Goal: Task Accomplishment & Management: Use online tool/utility

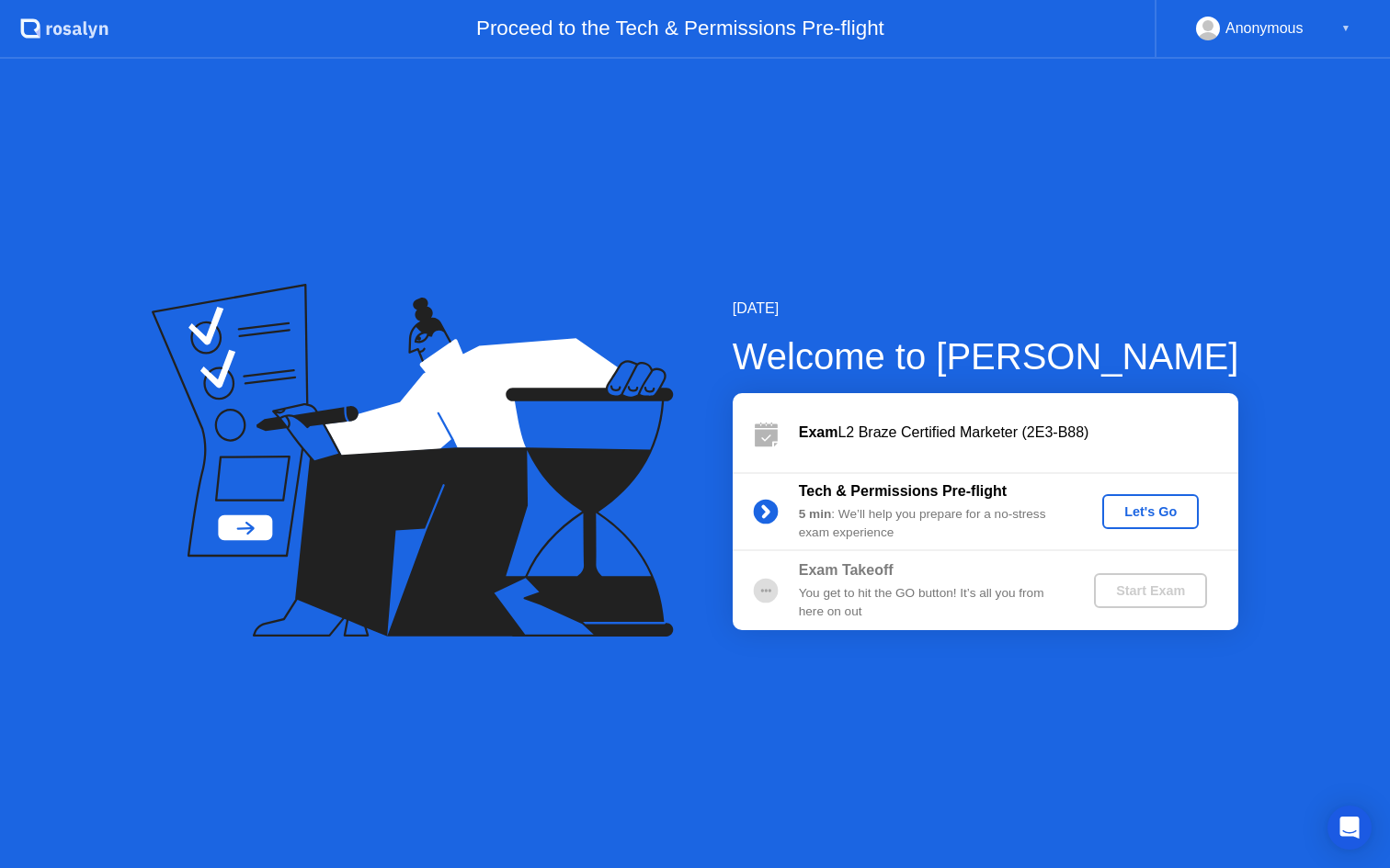
click at [1142, 513] on div "Let's Go" at bounding box center [1150, 511] width 81 height 15
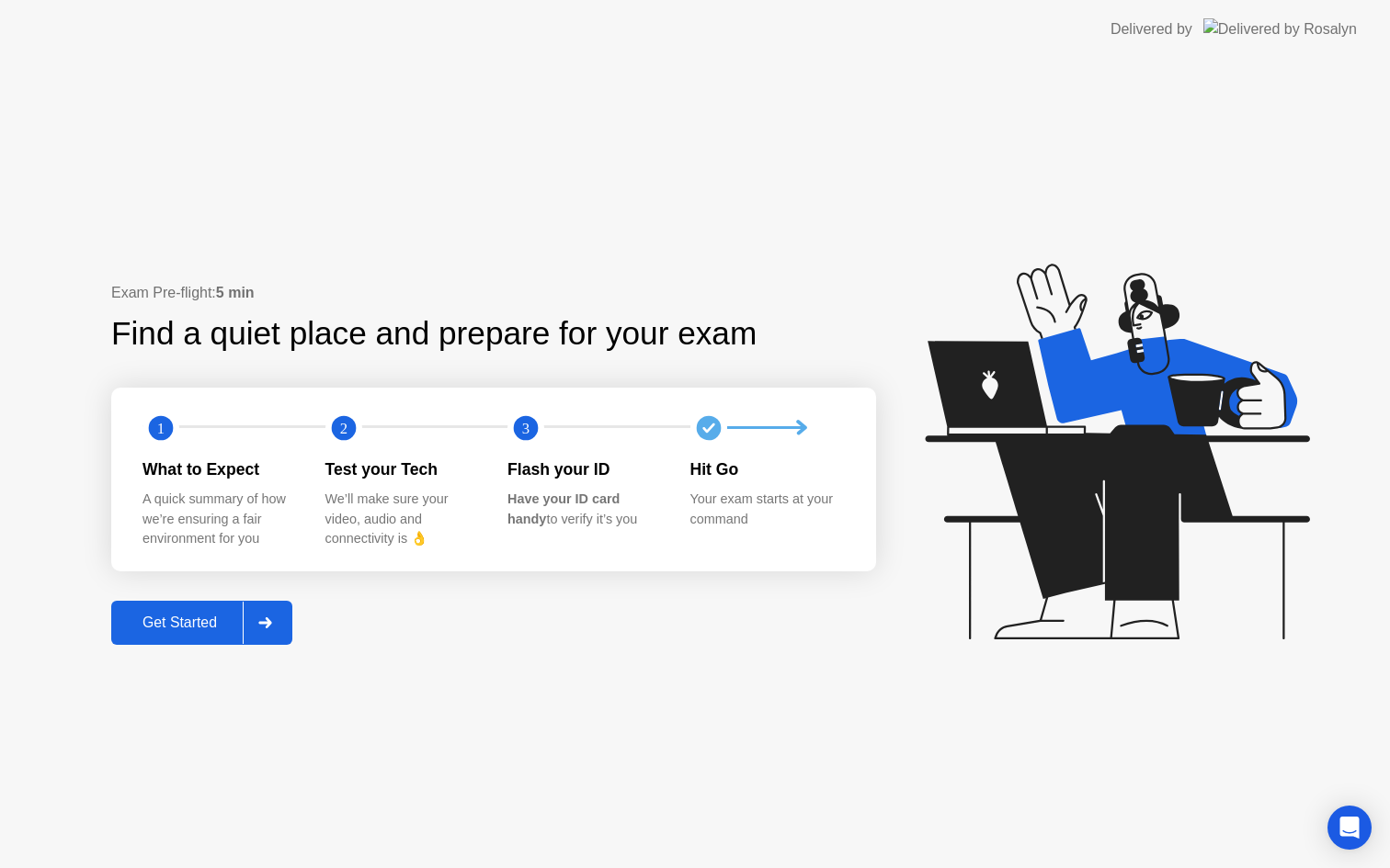
click at [180, 621] on div "Get Started" at bounding box center [180, 623] width 126 height 17
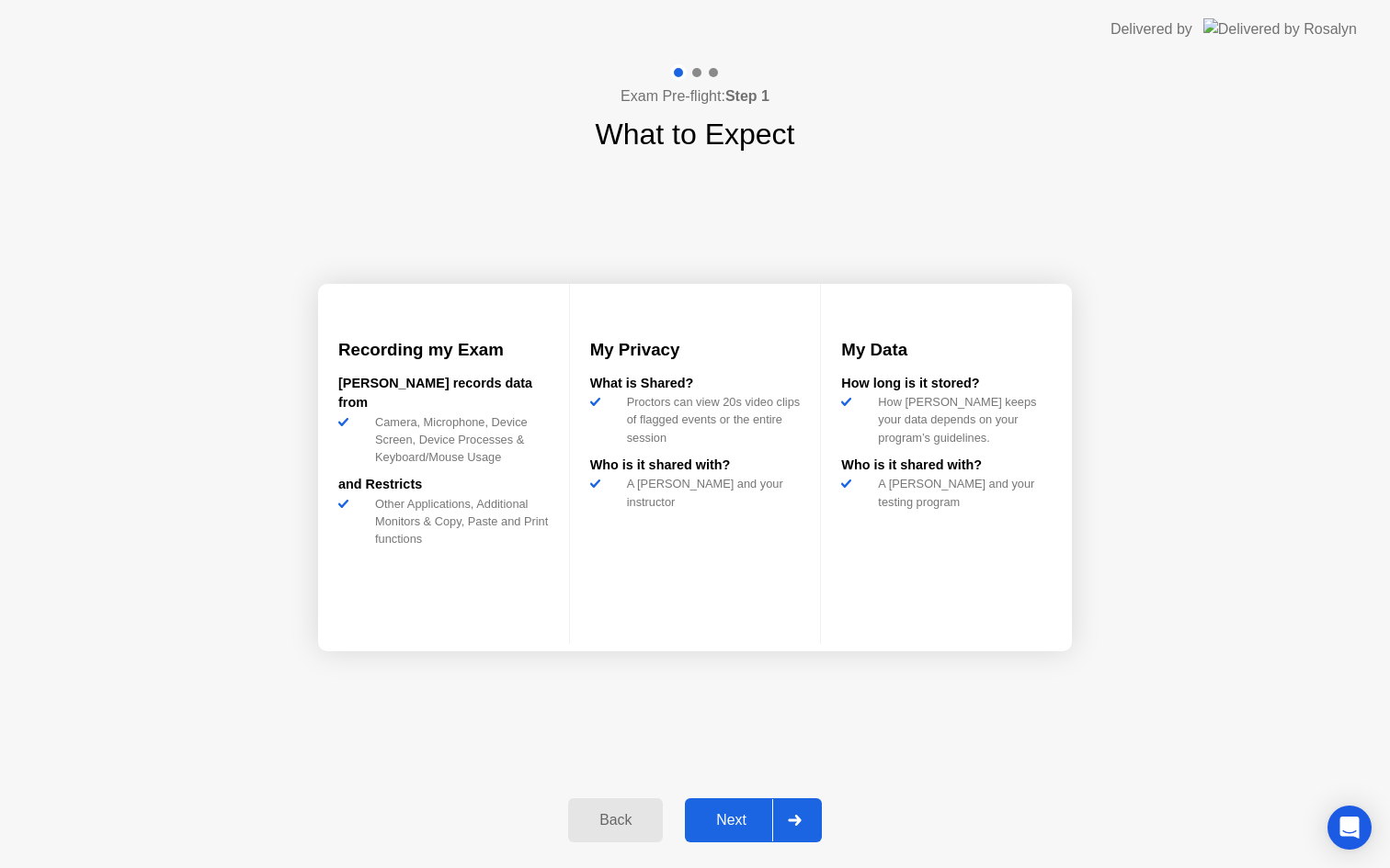
click at [726, 817] on div "Next" at bounding box center [731, 820] width 81 height 17
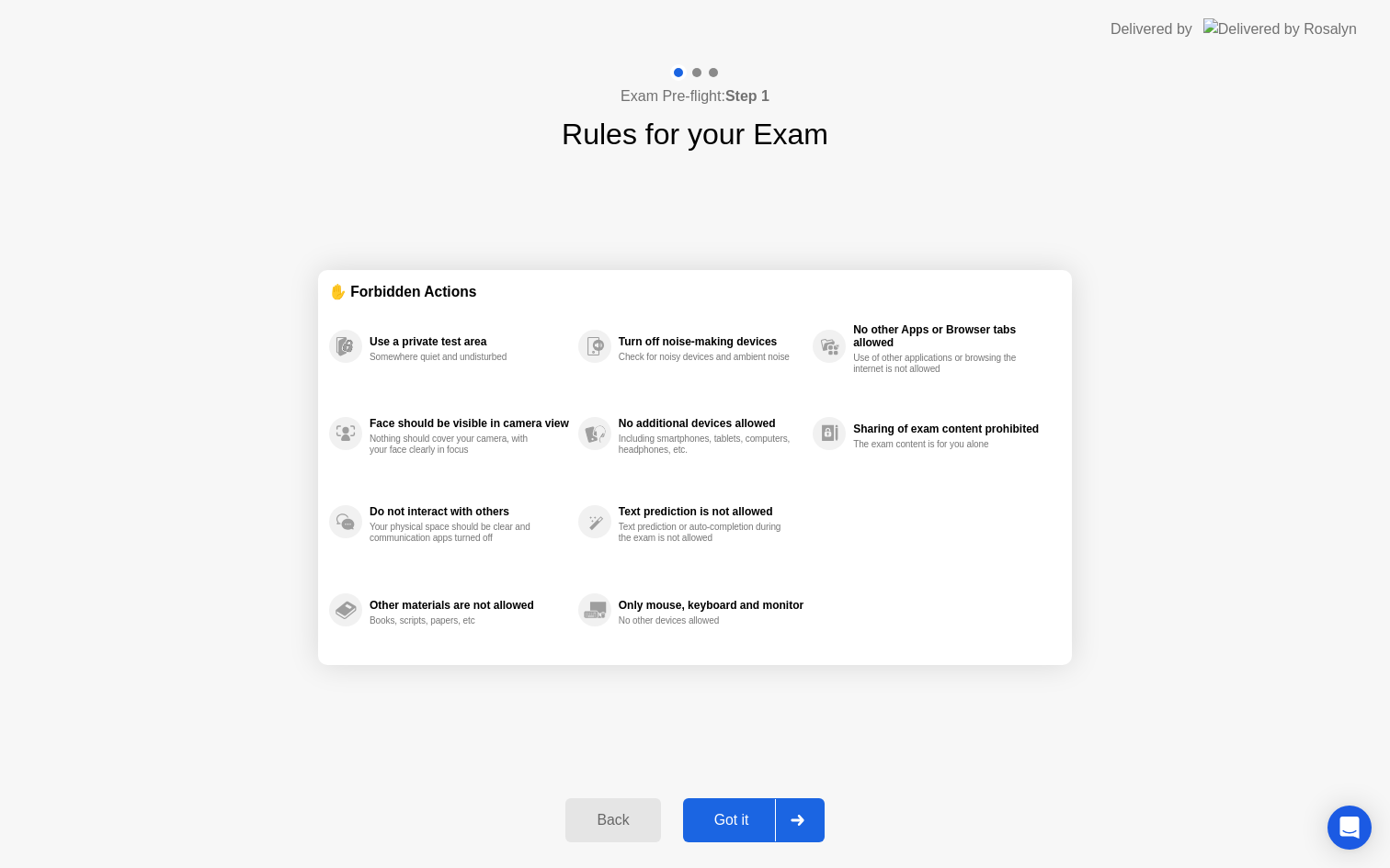
click at [726, 817] on div "Got it" at bounding box center [732, 820] width 86 height 17
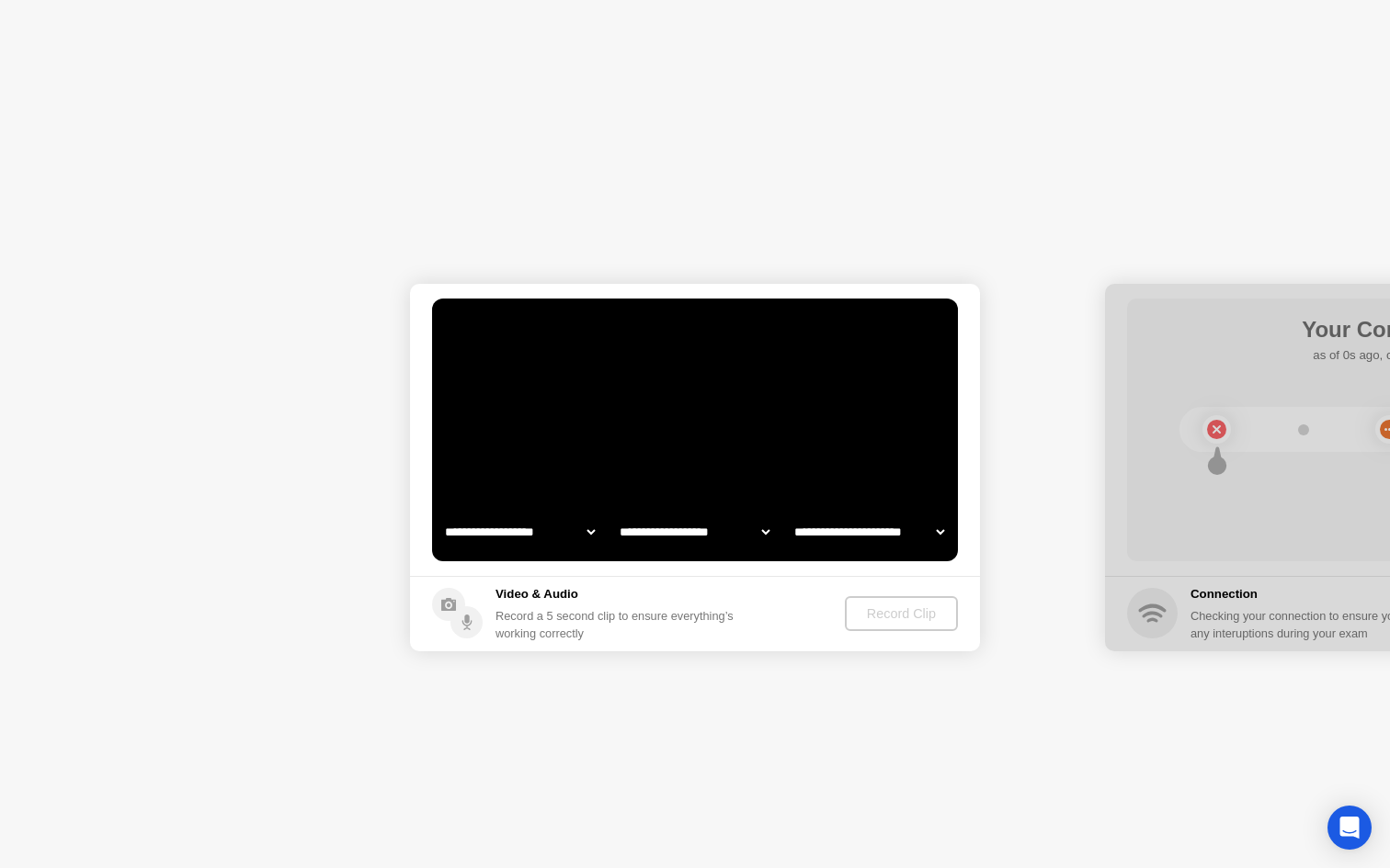
select select "**********"
select select "*******"
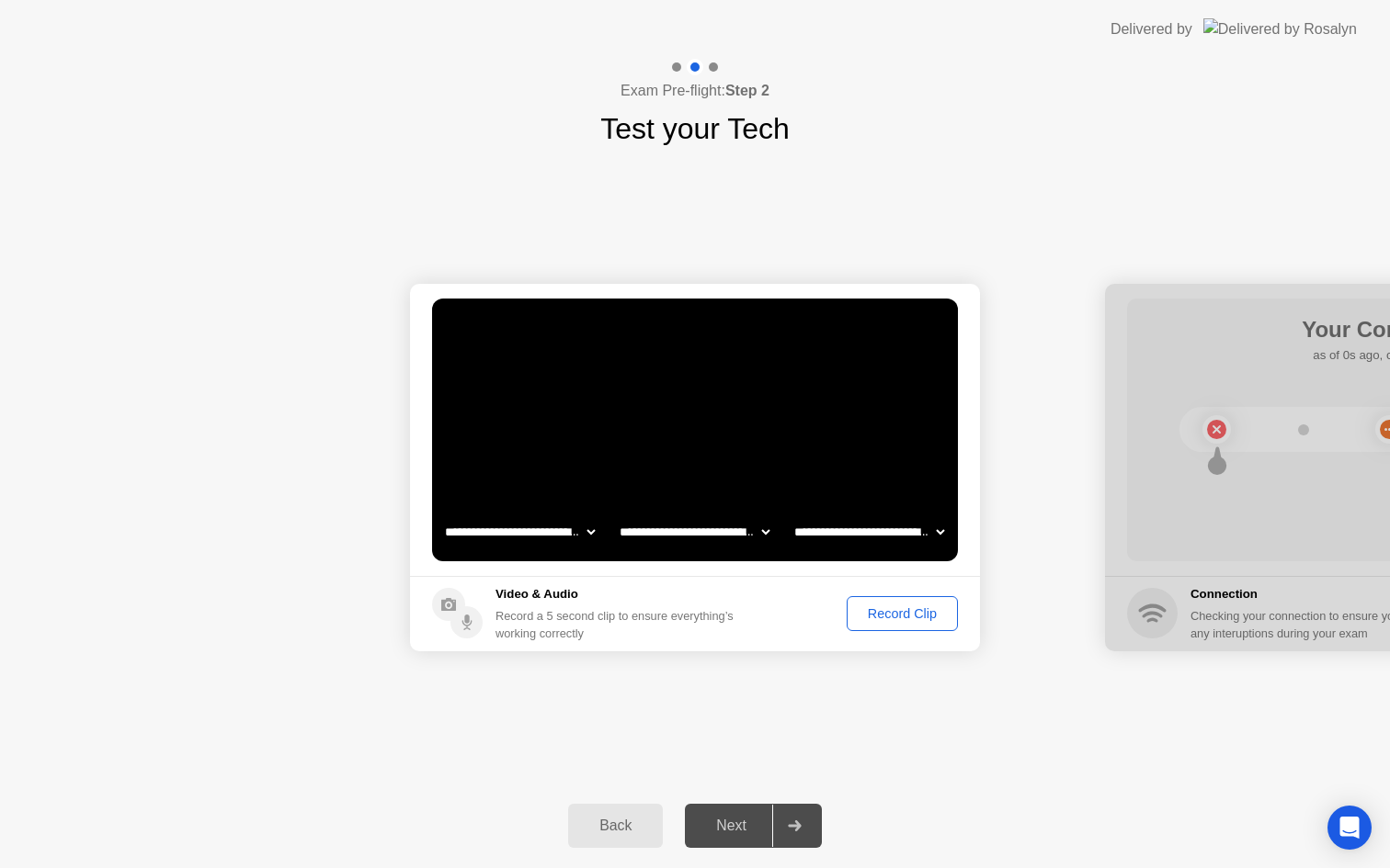
click at [909, 613] on div "Record Clip" at bounding box center [901, 613] width 98 height 15
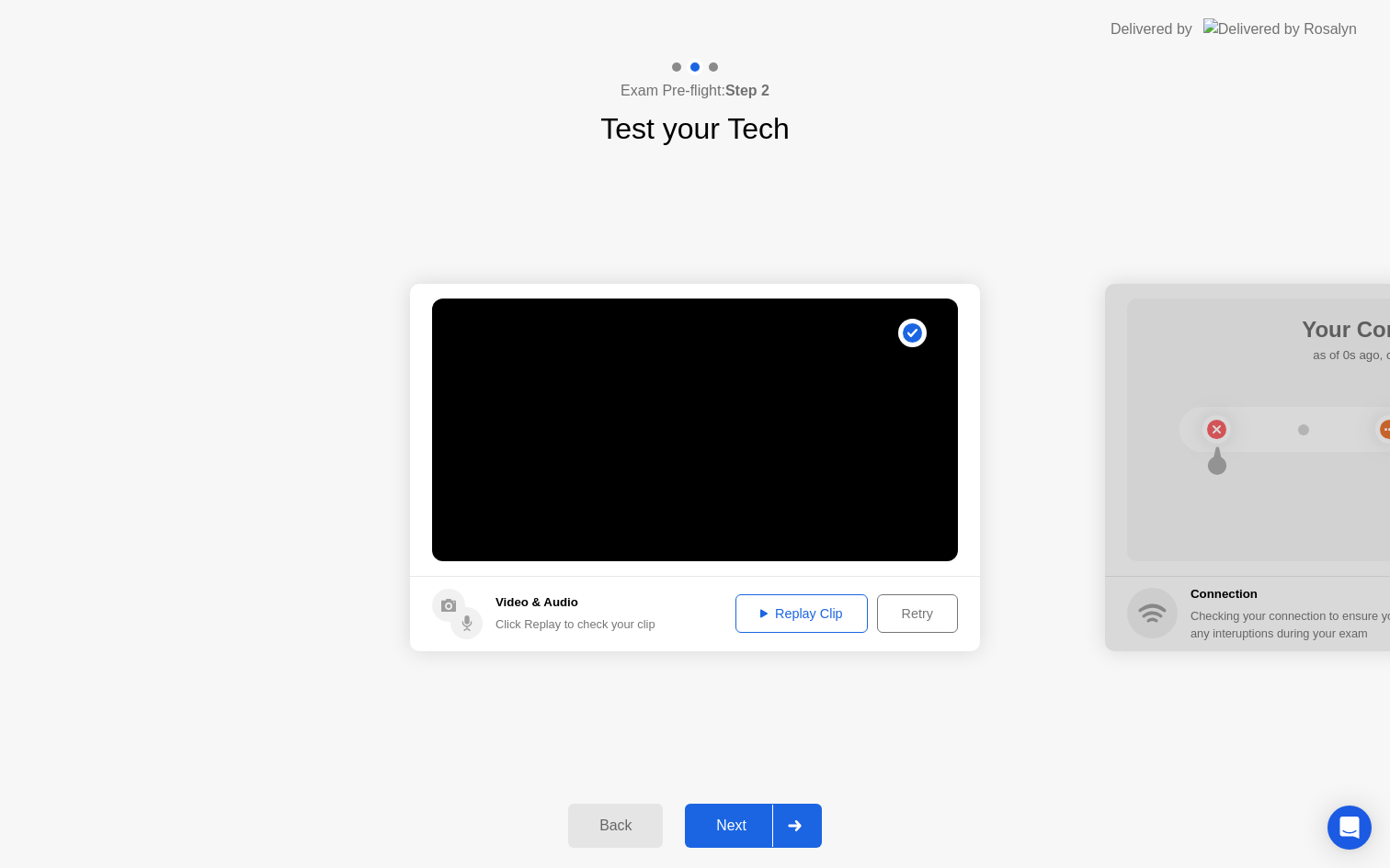
click at [745, 818] on div "Next" at bounding box center [731, 826] width 81 height 17
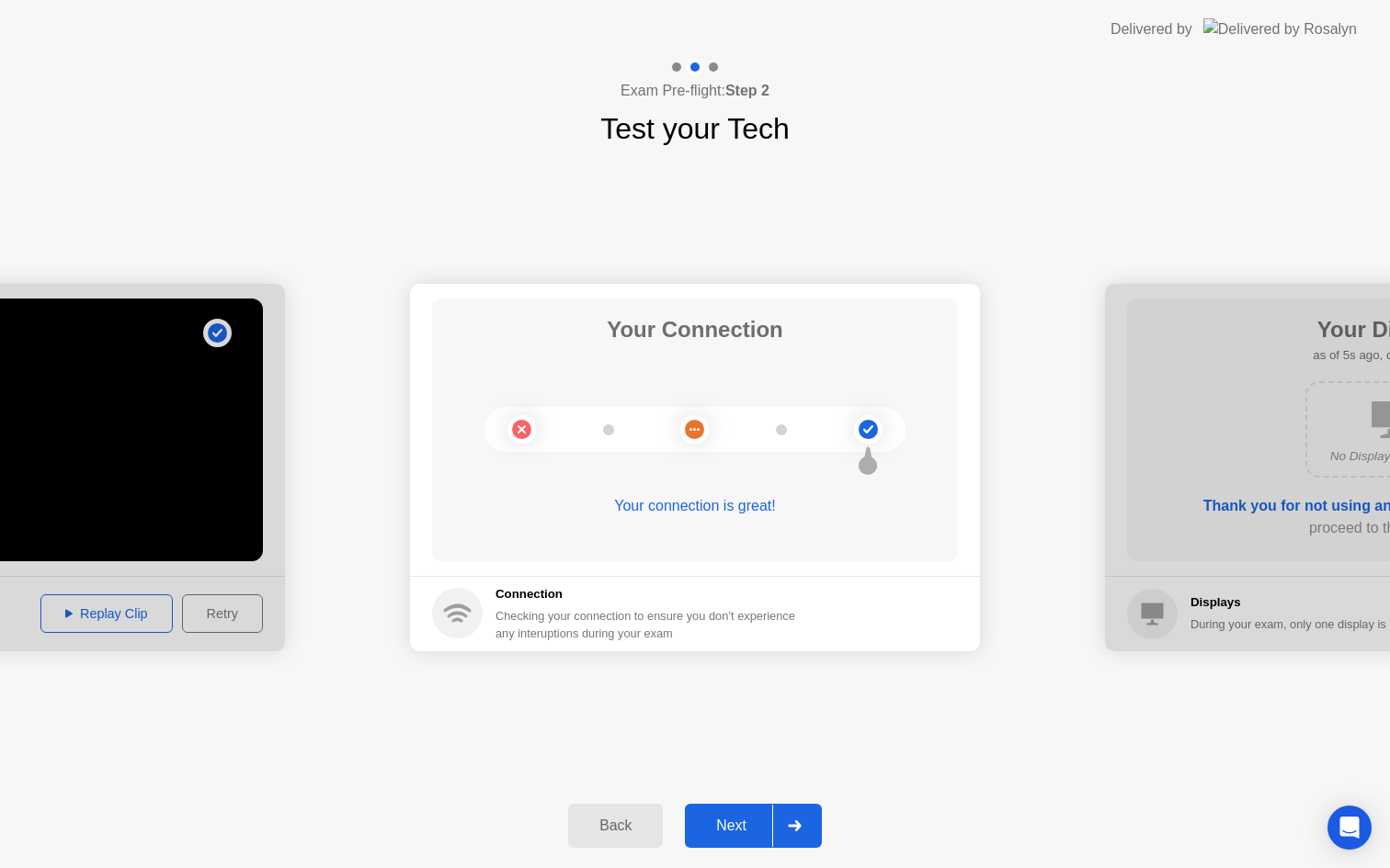
click at [734, 829] on div "Next" at bounding box center [731, 826] width 81 height 17
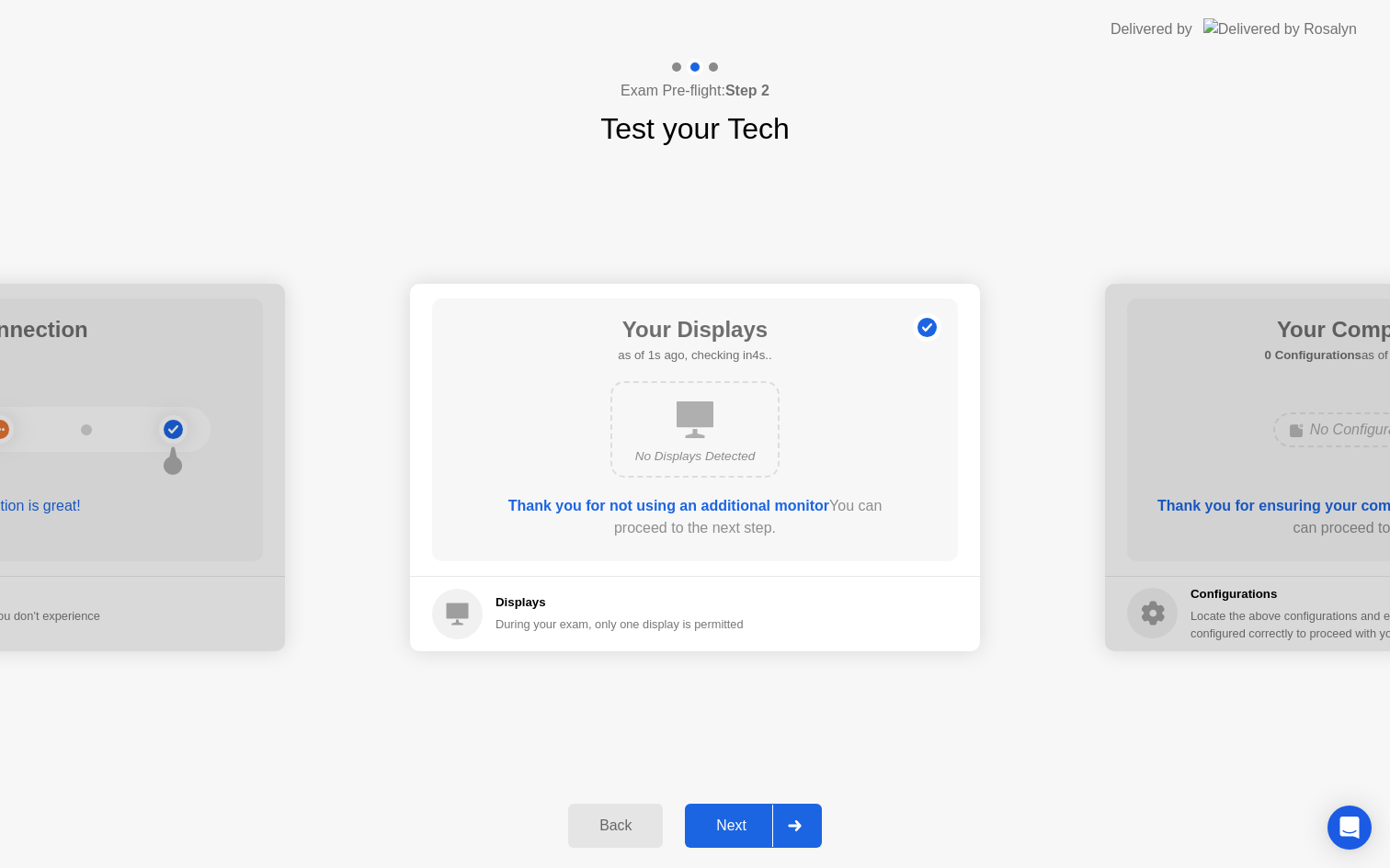
click at [734, 829] on div "Next" at bounding box center [731, 826] width 81 height 17
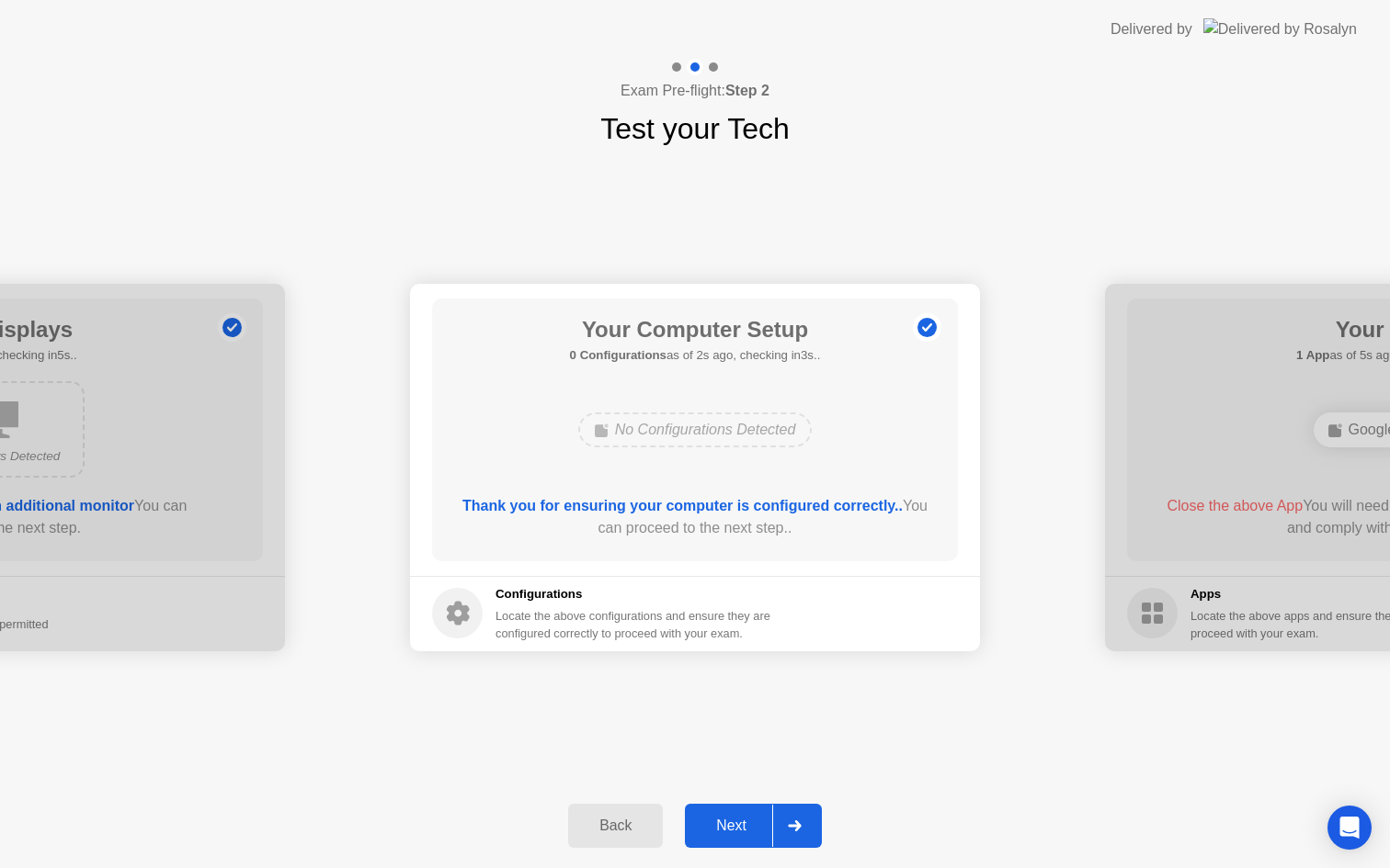
click at [734, 829] on div "Next" at bounding box center [731, 826] width 81 height 17
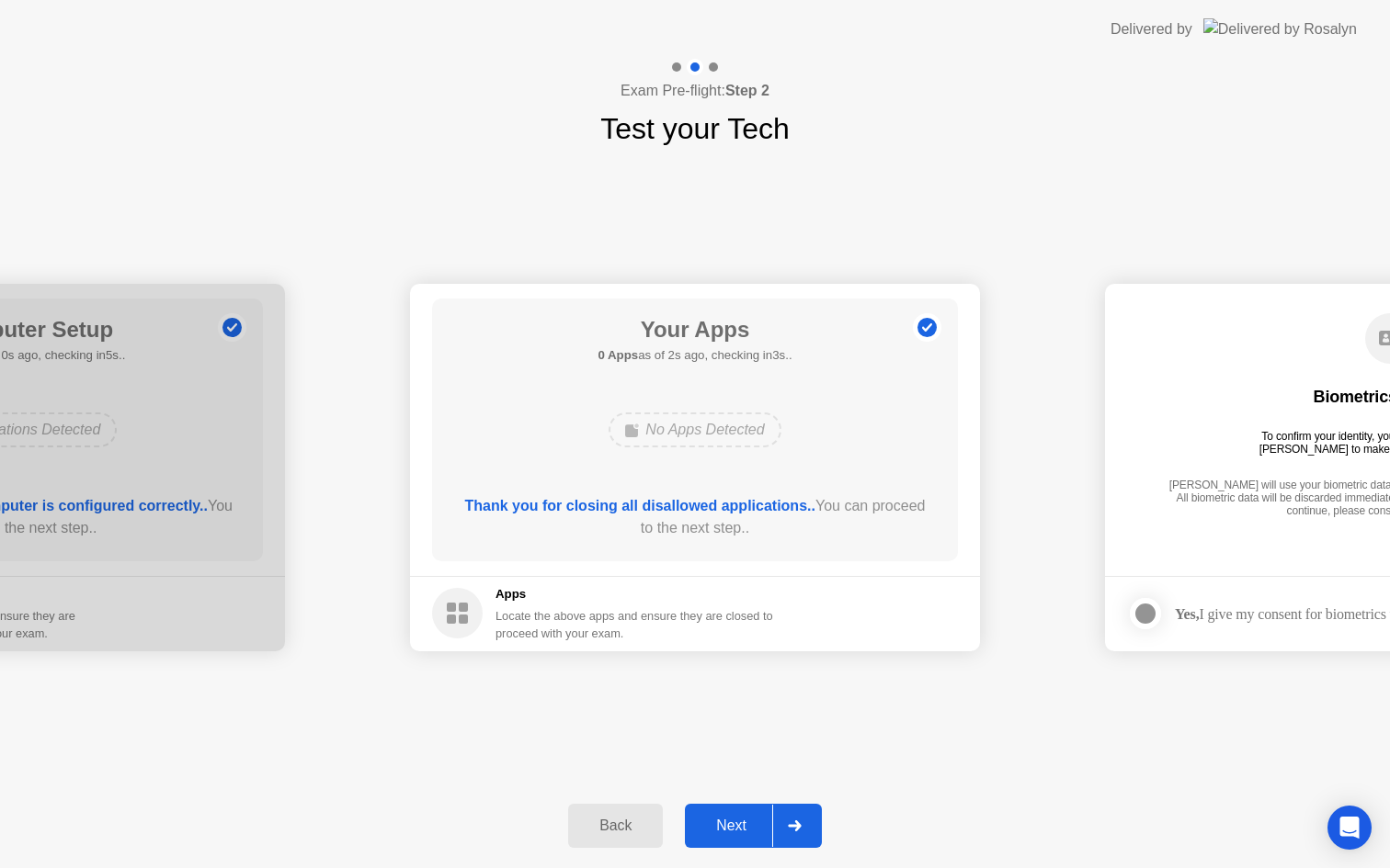
click at [741, 818] on div "Next" at bounding box center [731, 826] width 81 height 17
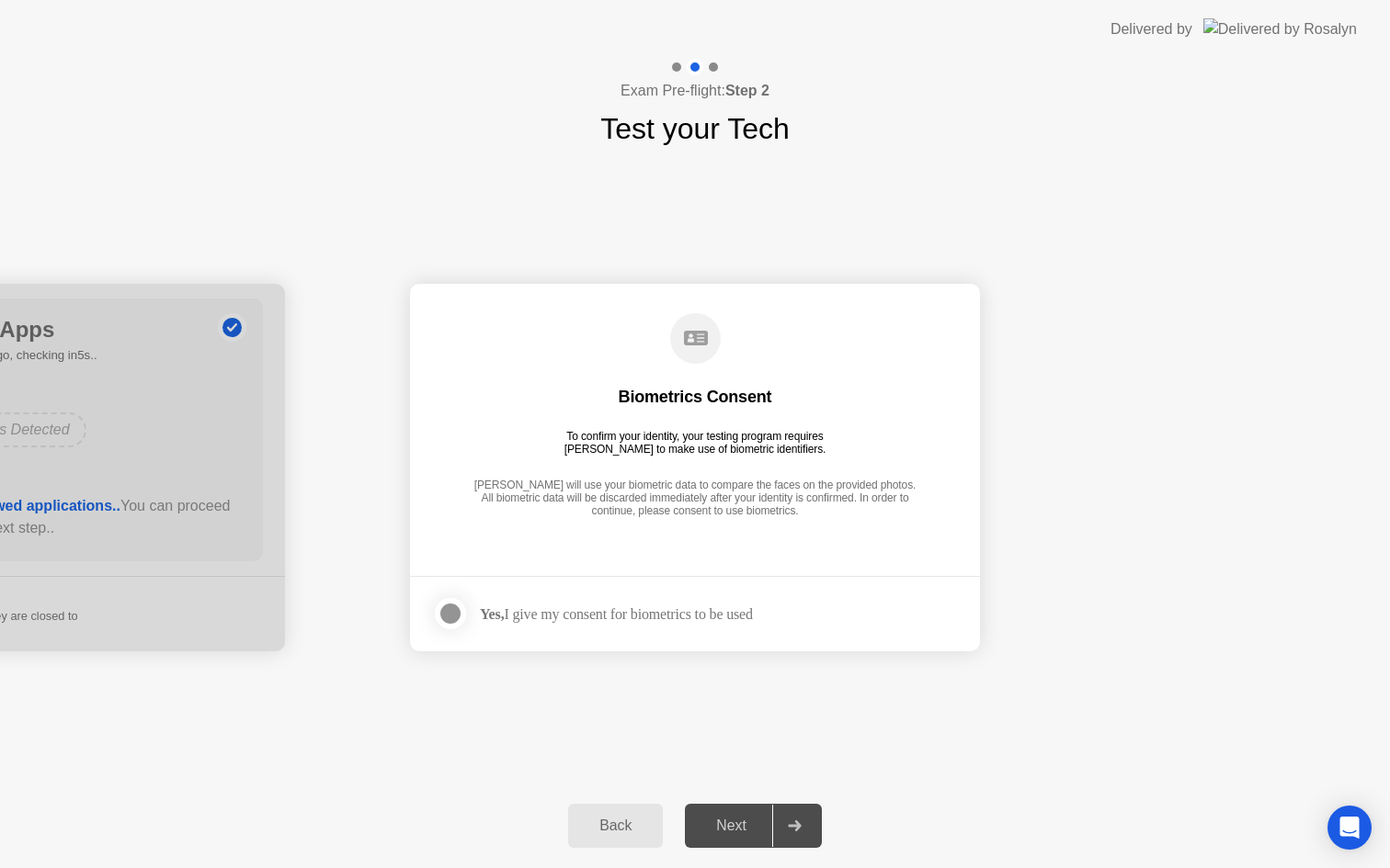
click at [458, 606] on div at bounding box center [450, 614] width 22 height 22
click at [735, 804] on button "Next" at bounding box center [753, 826] width 137 height 44
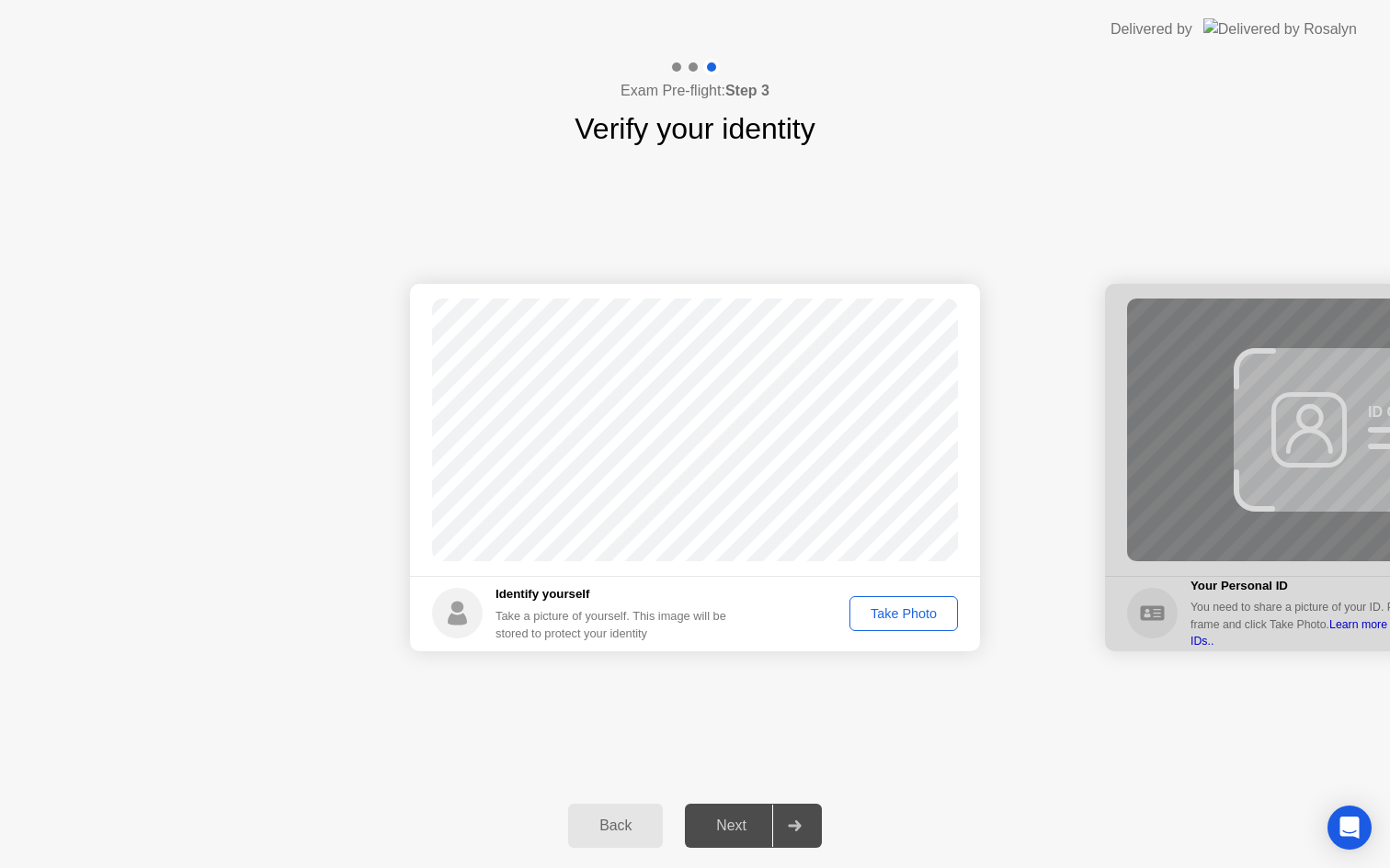
click at [906, 607] on div "Take Photo" at bounding box center [902, 613] width 95 height 15
click at [742, 818] on div "Next" at bounding box center [731, 826] width 81 height 17
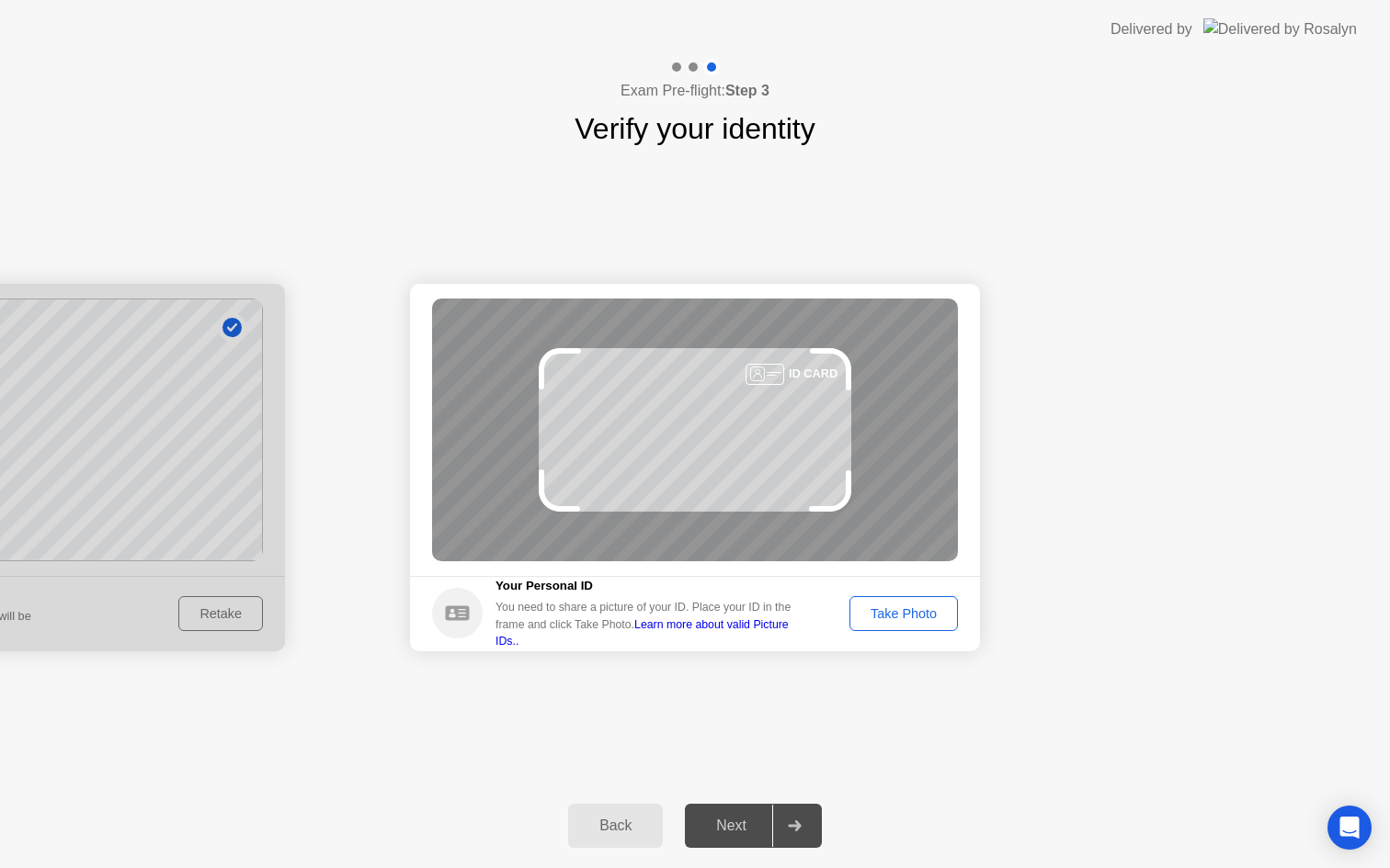
click at [901, 621] on div "Take Photo" at bounding box center [902, 613] width 95 height 15
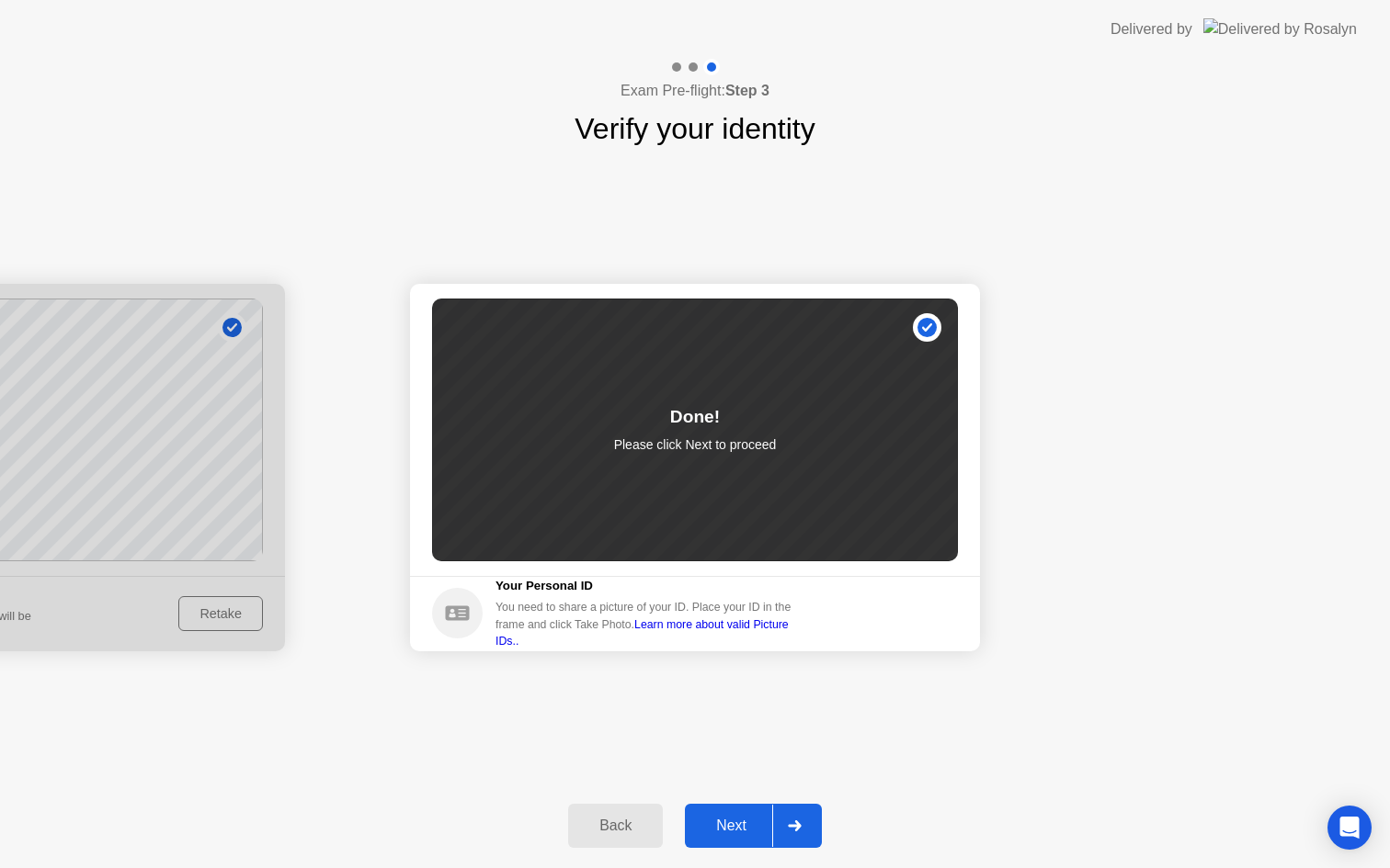
click at [725, 818] on div "Next" at bounding box center [731, 826] width 81 height 17
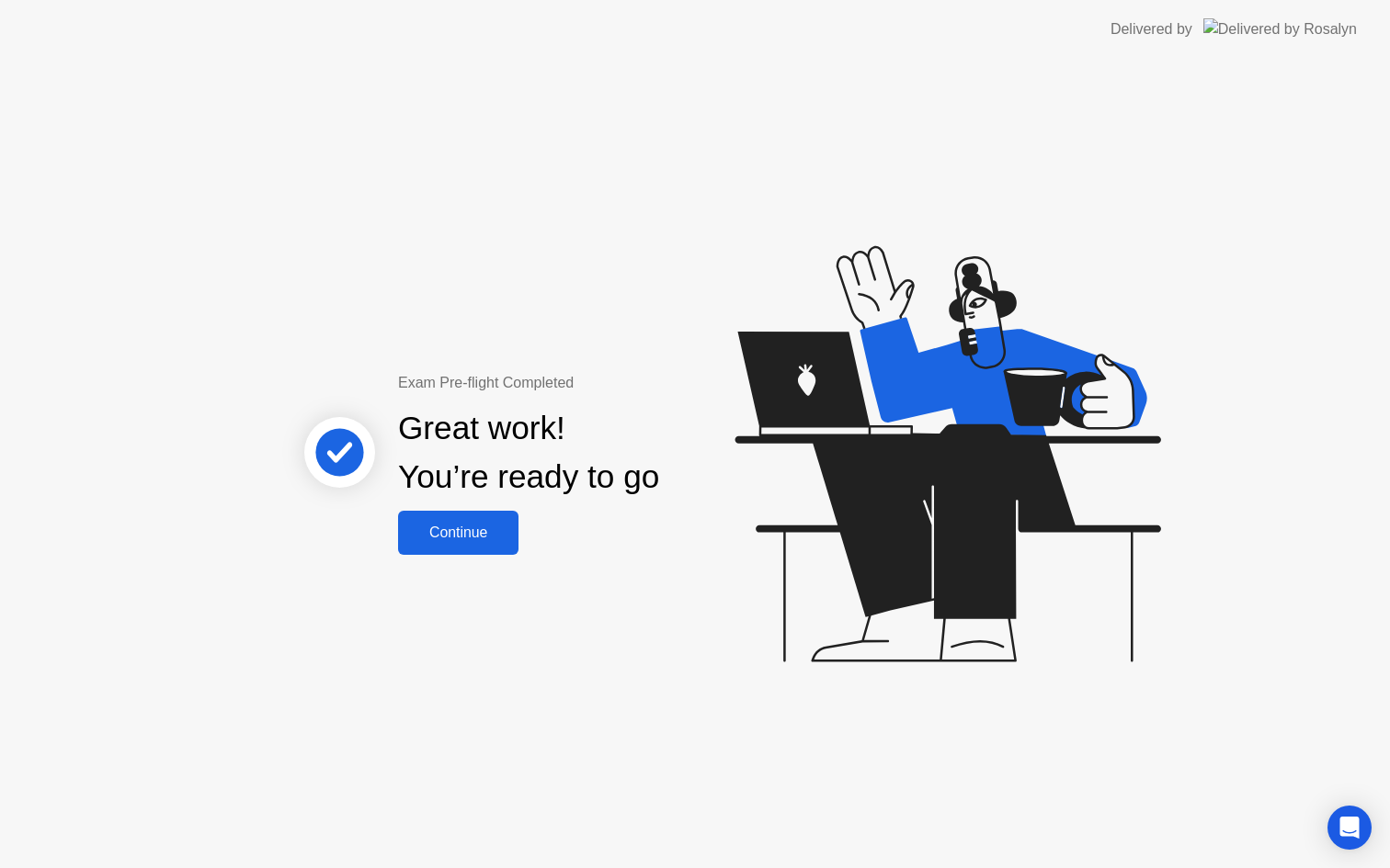
click at [475, 525] on div "Continue" at bounding box center [457, 533] width 109 height 17
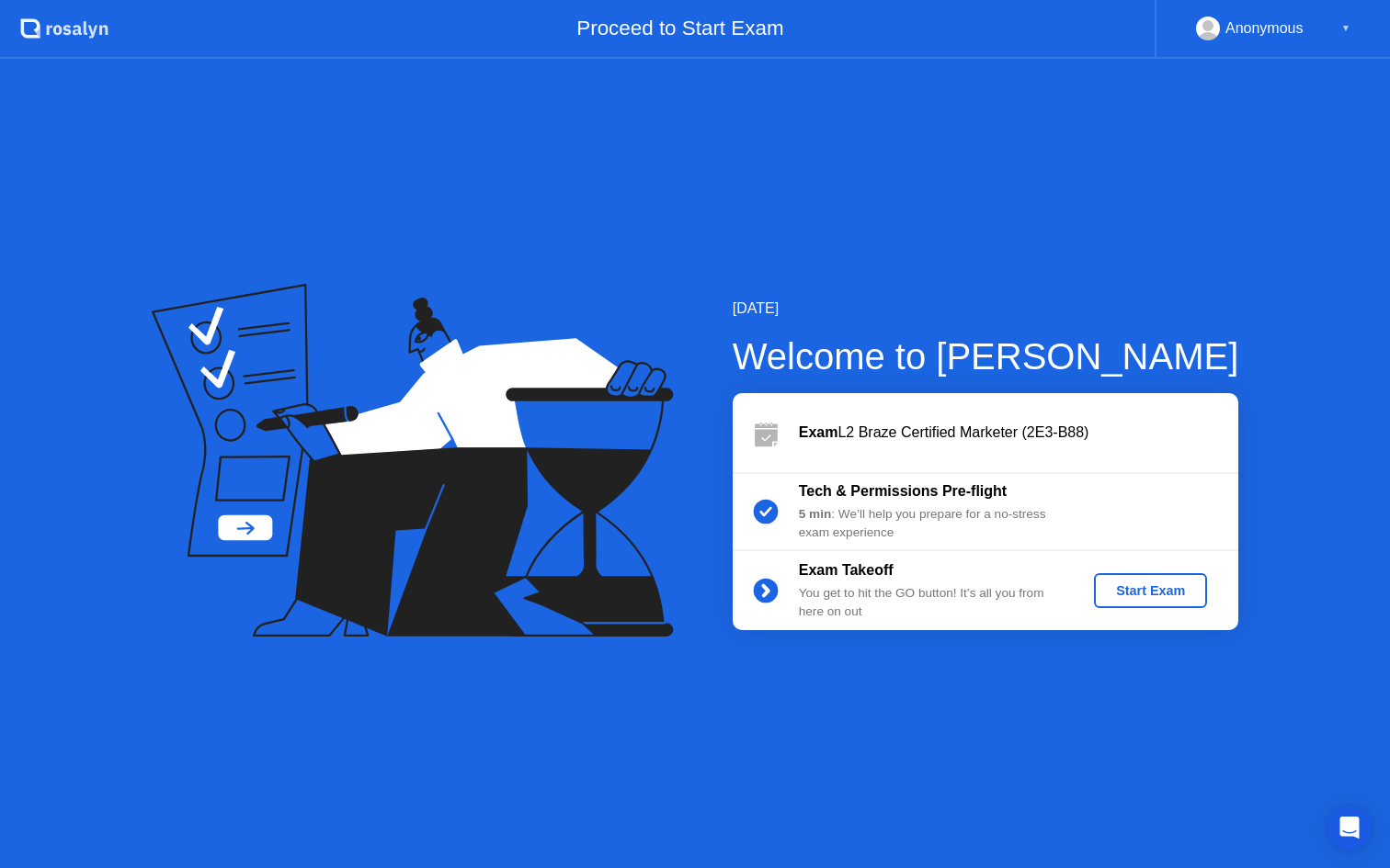
click at [1140, 587] on div "Start Exam" at bounding box center [1150, 590] width 98 height 15
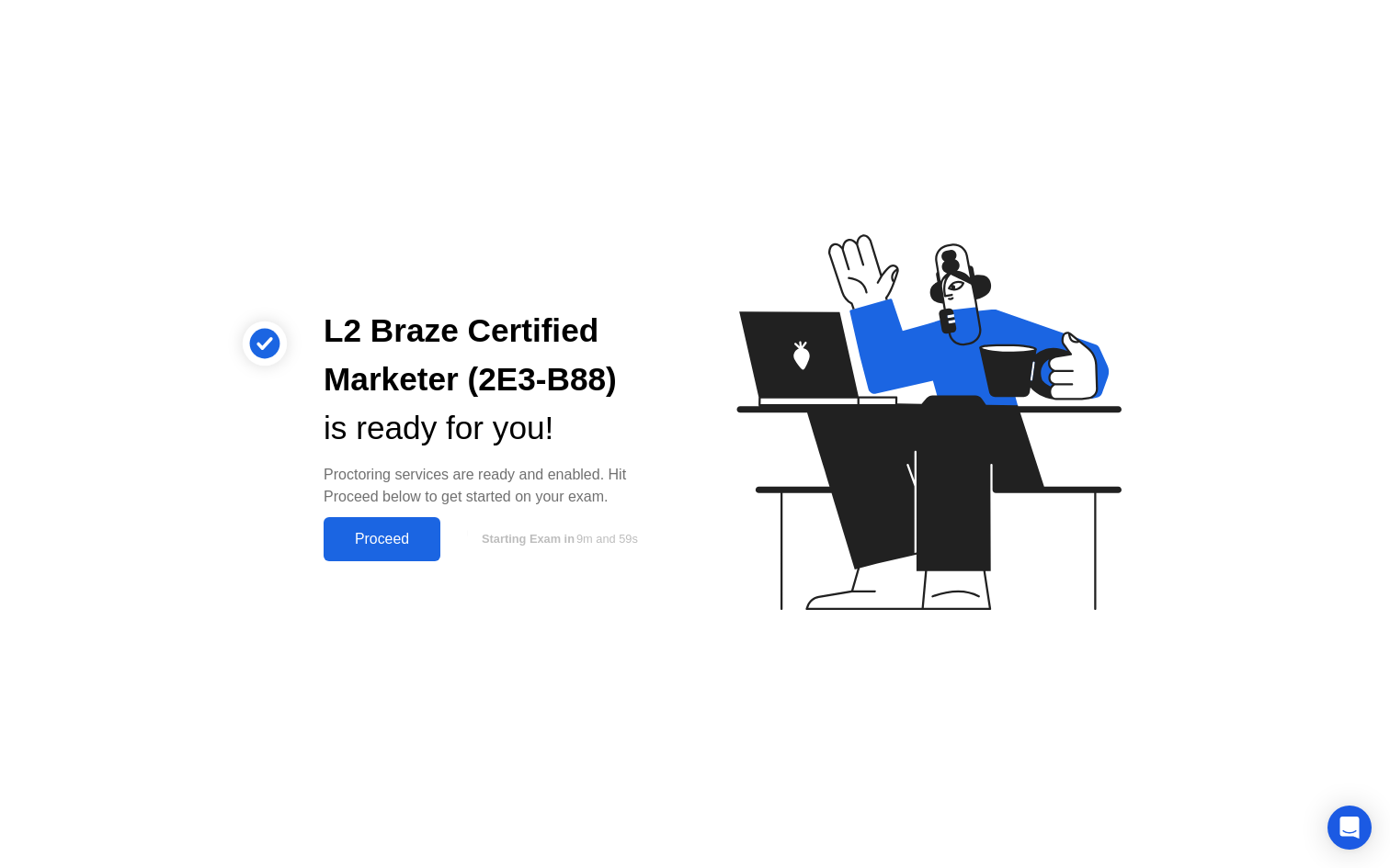
click at [385, 541] on div "Proceed" at bounding box center [382, 538] width 106 height 17
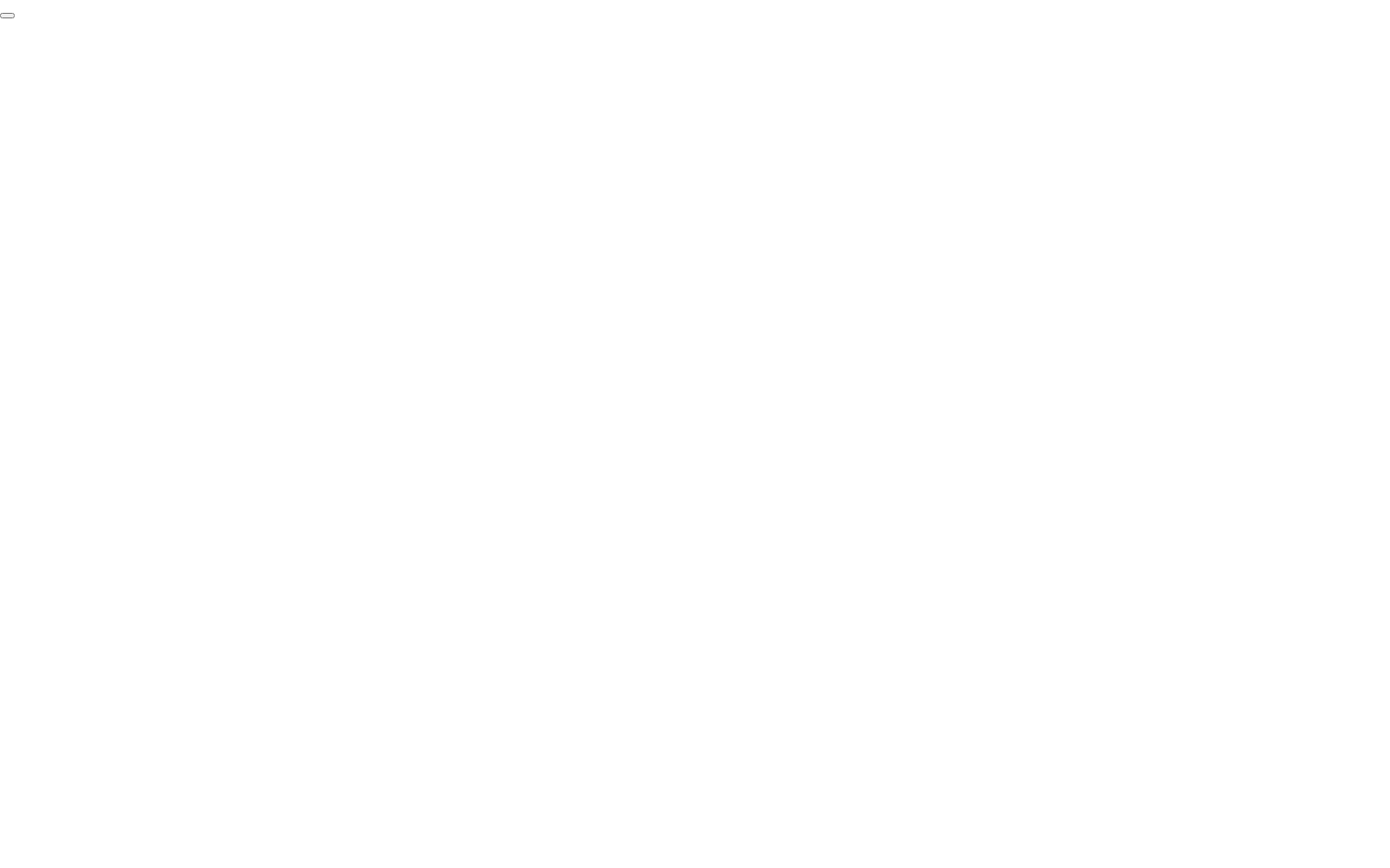
click div "End Proctoring Session"
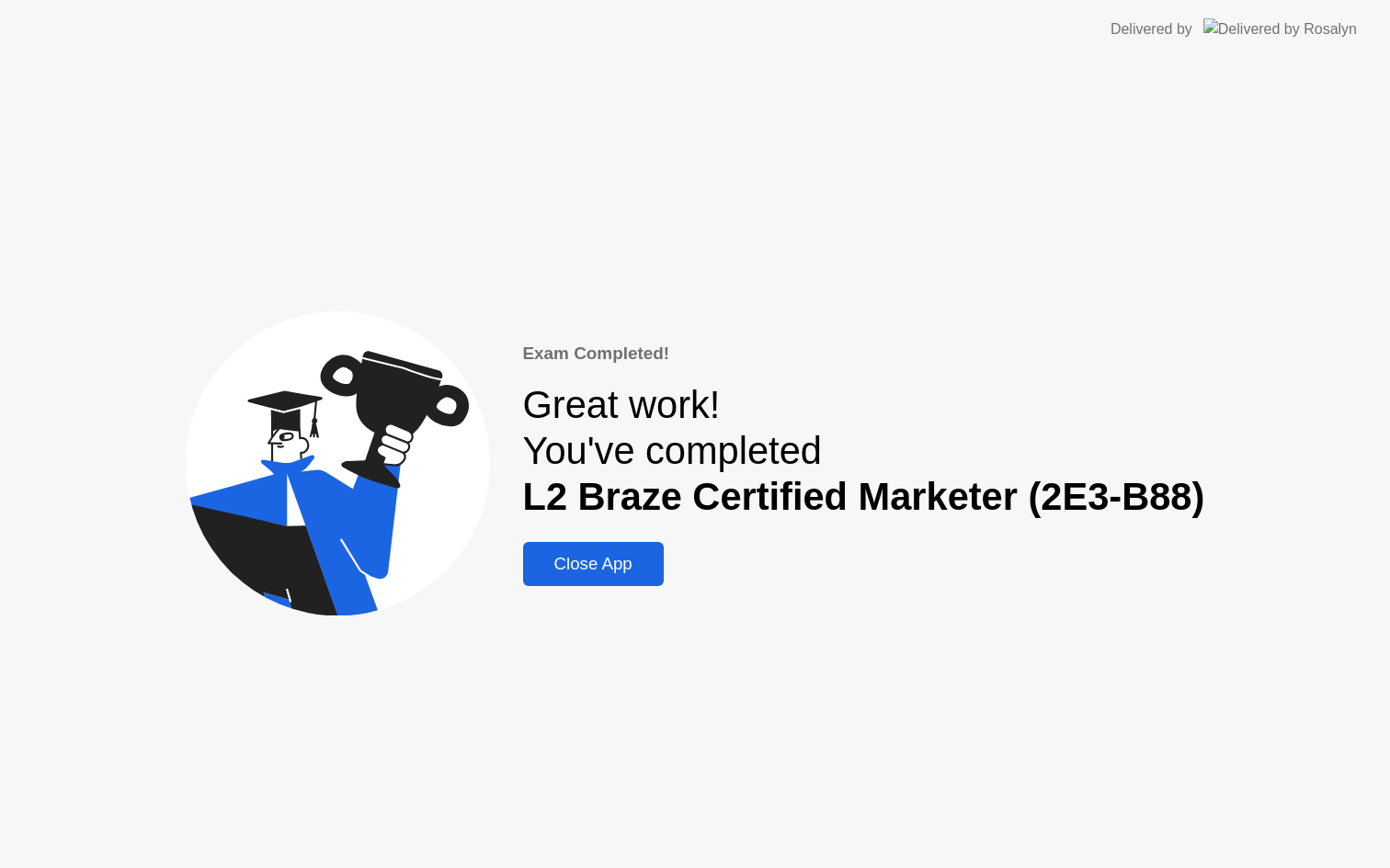
click at [602, 569] on div "Close App" at bounding box center [593, 564] width 129 height 21
